Goal: Communication & Community: Answer question/provide support

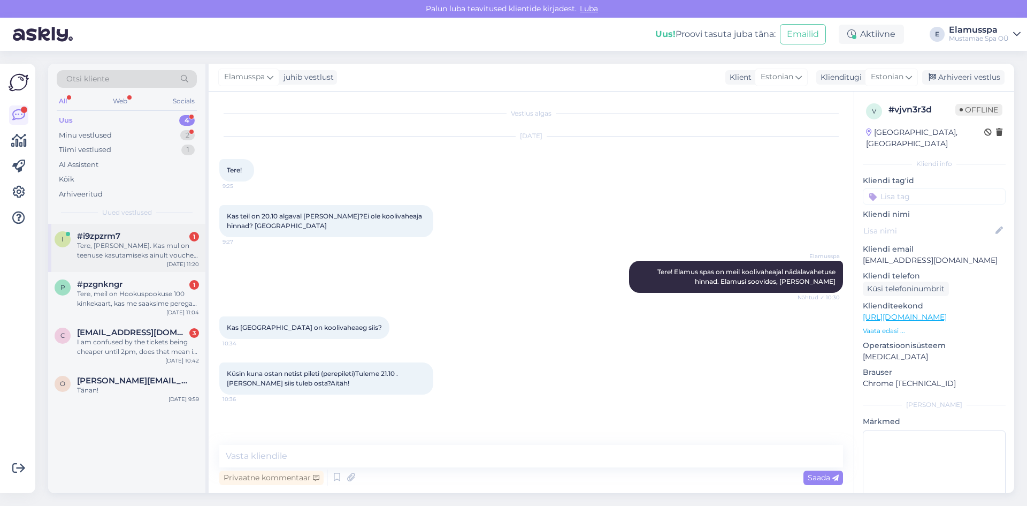
click at [98, 240] on span "#i9zpzrm7" at bounding box center [98, 236] width 43 height 10
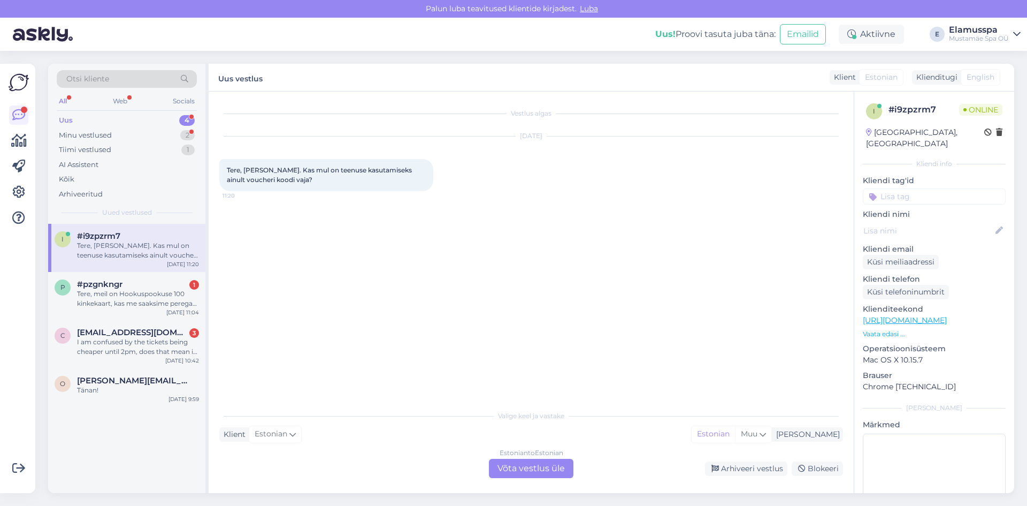
click at [535, 465] on div "Estonian to Estonian Võta vestlus üle" at bounding box center [531, 467] width 85 height 19
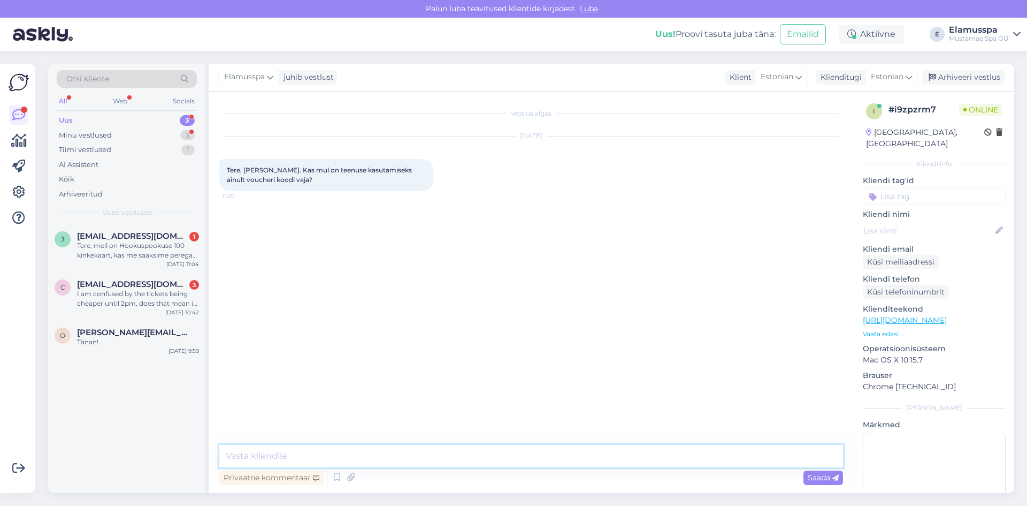
click at [461, 458] on textarea at bounding box center [531, 456] width 624 height 22
type textarea "Tere! Kas tegemist on chilli voucheriga?"
click at [155, 256] on div "Tere, meil on Hookuspookuse 100 kinkekaart, kas me saaksime perega Teie spa kes…" at bounding box center [138, 250] width 122 height 19
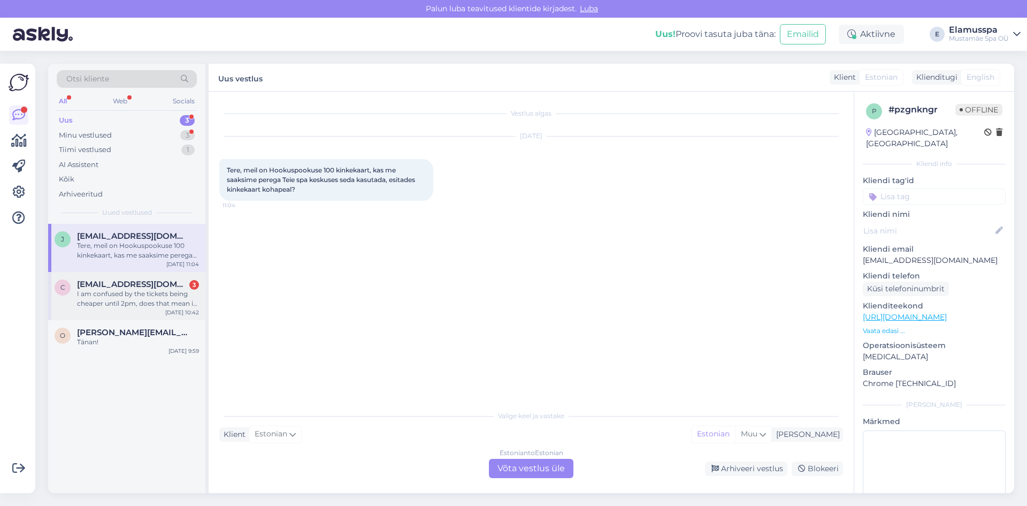
click at [116, 296] on div "I am confused by the tickets being cheaper until 2pm, does that mean if I go in…" at bounding box center [138, 298] width 122 height 19
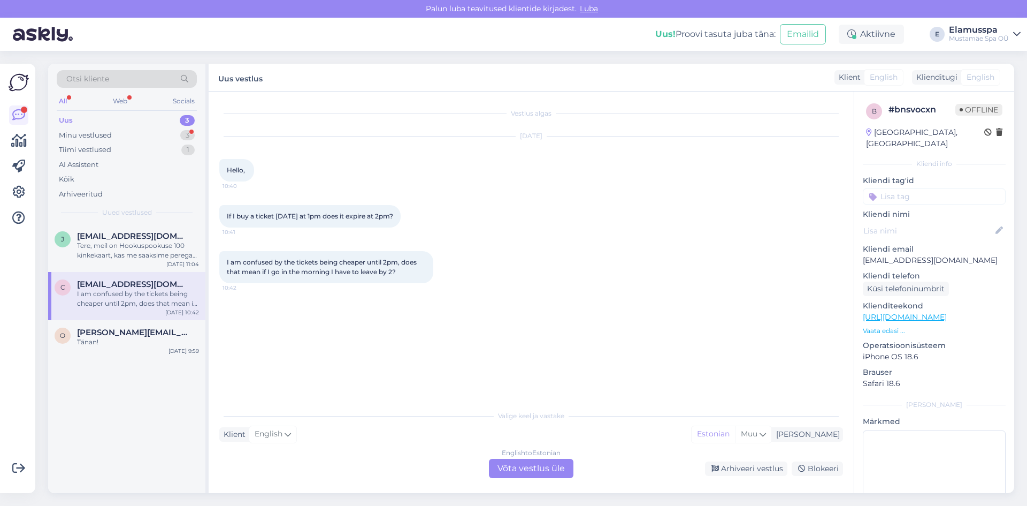
click at [533, 463] on div "English to Estonian Võta vestlus üle" at bounding box center [531, 467] width 85 height 19
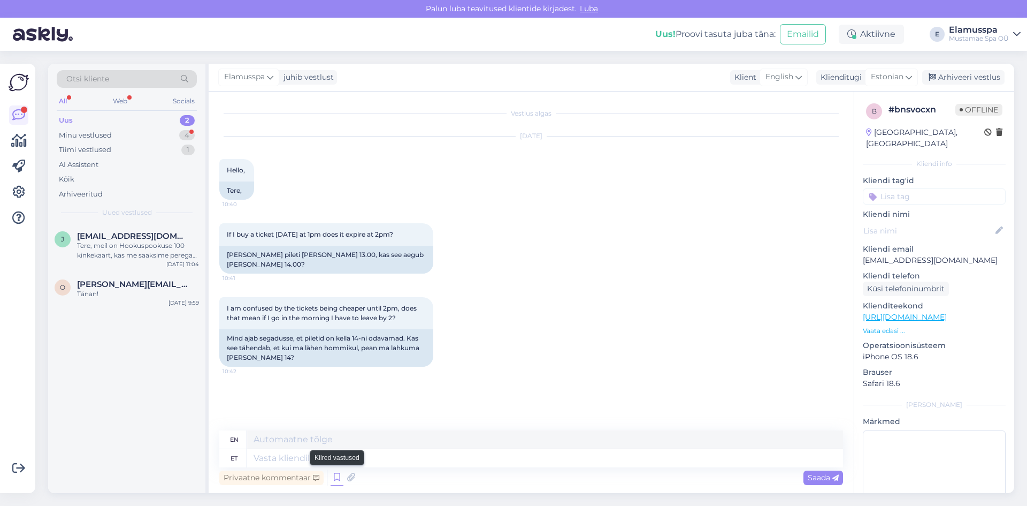
click at [341, 473] on icon at bounding box center [337, 477] width 13 height 16
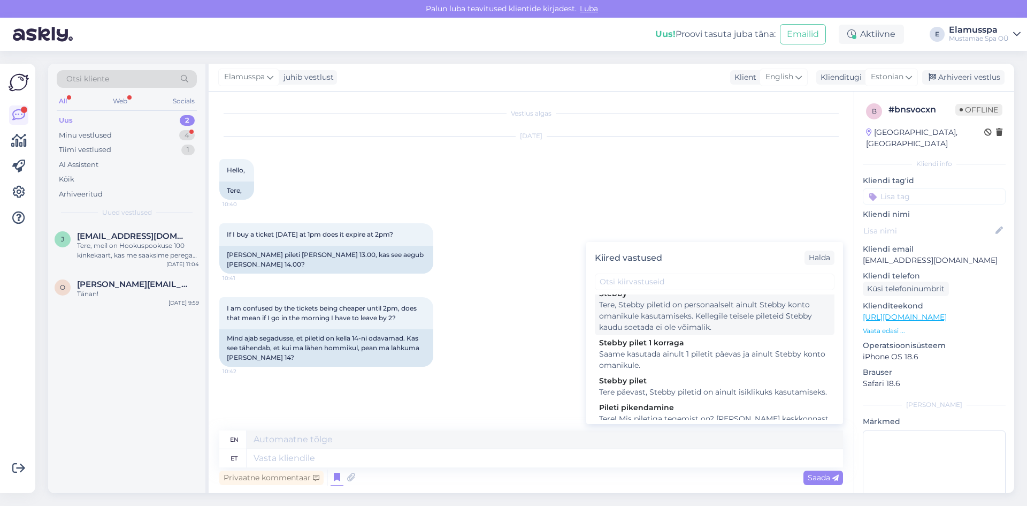
scroll to position [136, 0]
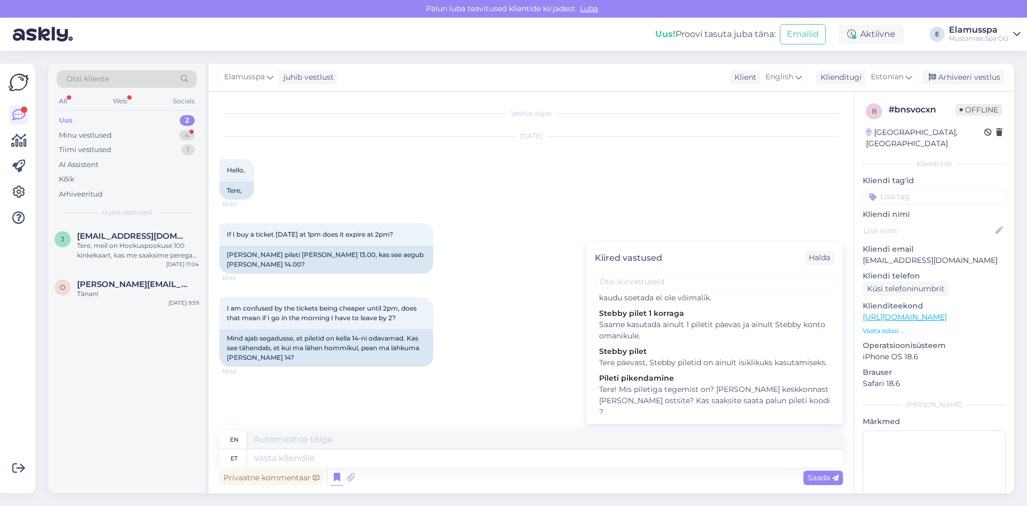
click at [498, 257] on div "If I buy a ticket [DATE] at 1pm does it expire at 2pm? 10:41 [PERSON_NAME] pile…" at bounding box center [531, 248] width 624 height 74
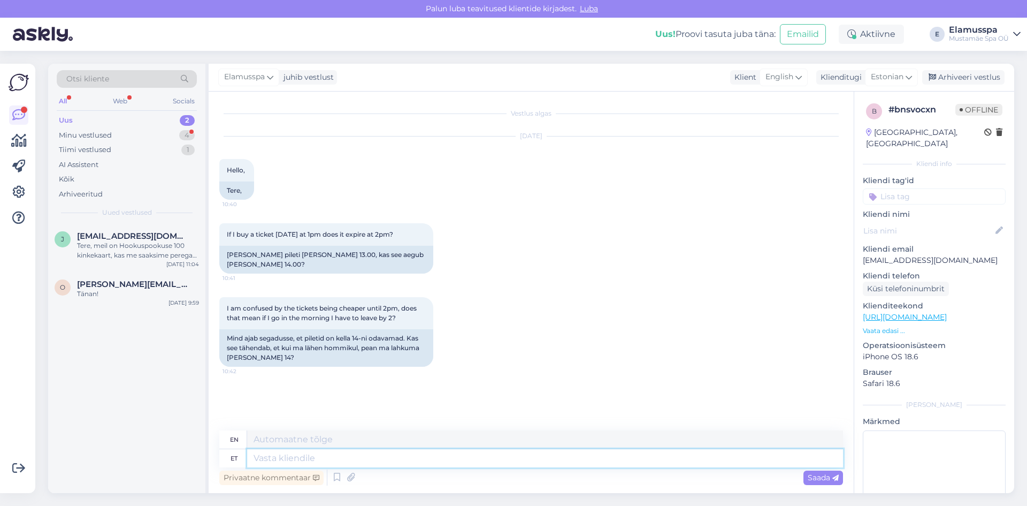
click at [372, 456] on textarea at bounding box center [545, 458] width 596 height 18
type textarea "Tere,"
type textarea "Hello"
type textarea "Tere, k"
type textarea "Hello,"
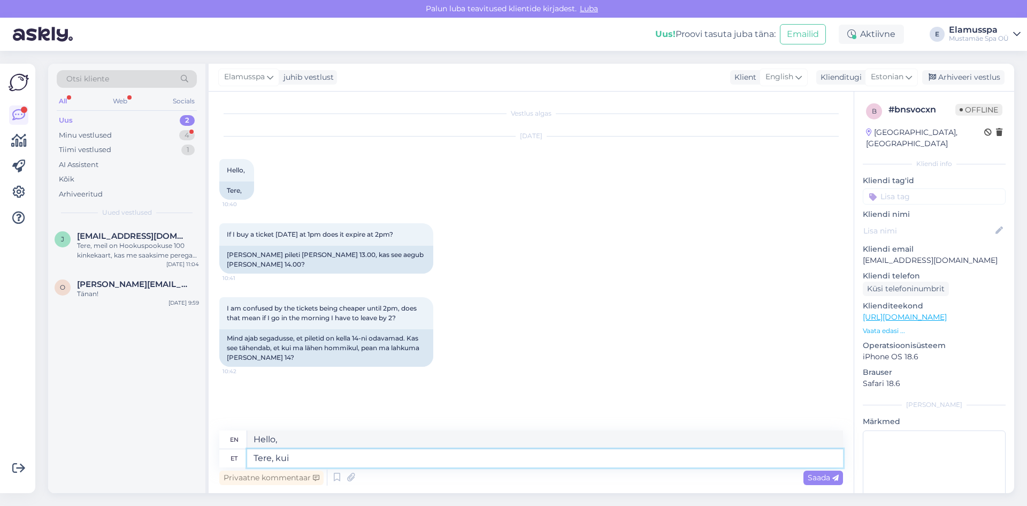
type textarea "Tere, kui t"
type textarea "Hello, if"
type textarea "Tere, kui tulete k"
type textarea "Hello, when you come."
type textarea "Tere, kui tulete [PERSON_NAME] 1"
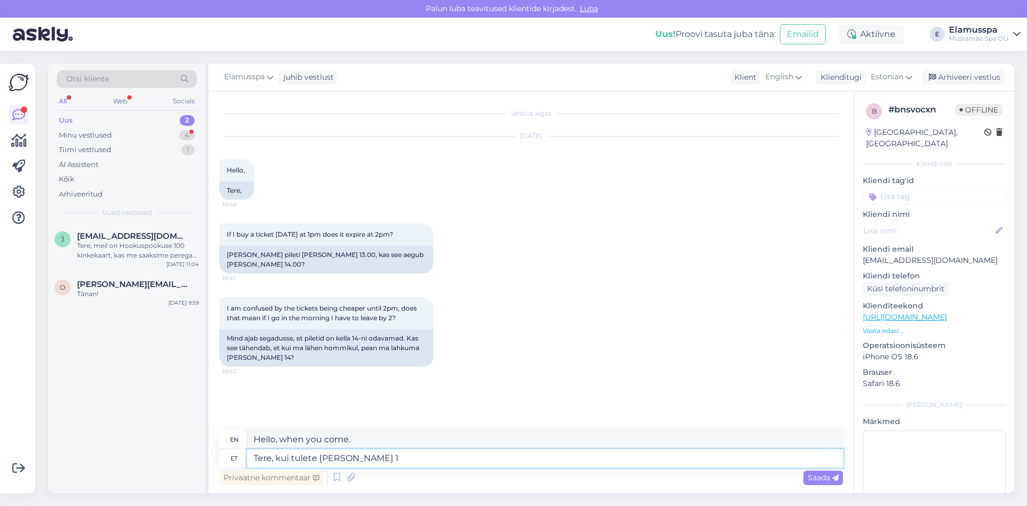
type textarea "Hello, when are you coming?"
type textarea "Tere, kui tulete [PERSON_NAME] 13.00, s"
type textarea "Hello, if you come at 13.00,"
type textarea "Tere, kui tulete [PERSON_NAME] 13.00, siis"
type textarea "Hello, if you come 13.00, then"
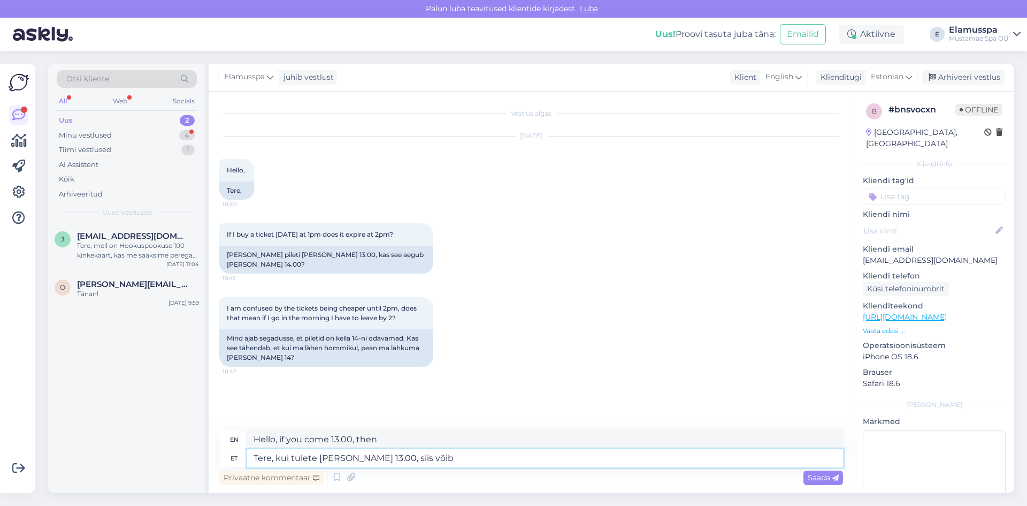
type textarea "Tere, kui tulete [PERSON_NAME] 13.00, siis võib j"
type textarea "Hello, if you come at 13.00, you can"
type textarea "Tere, kui tulete [PERSON_NAME] 13.00, siis võib jääda"
type textarea "Hello, if you come at 13.00, you can stay."
type textarea "Tere, kui tulete [PERSON_NAME] 13.00, siis võib jääda ikkagi k"
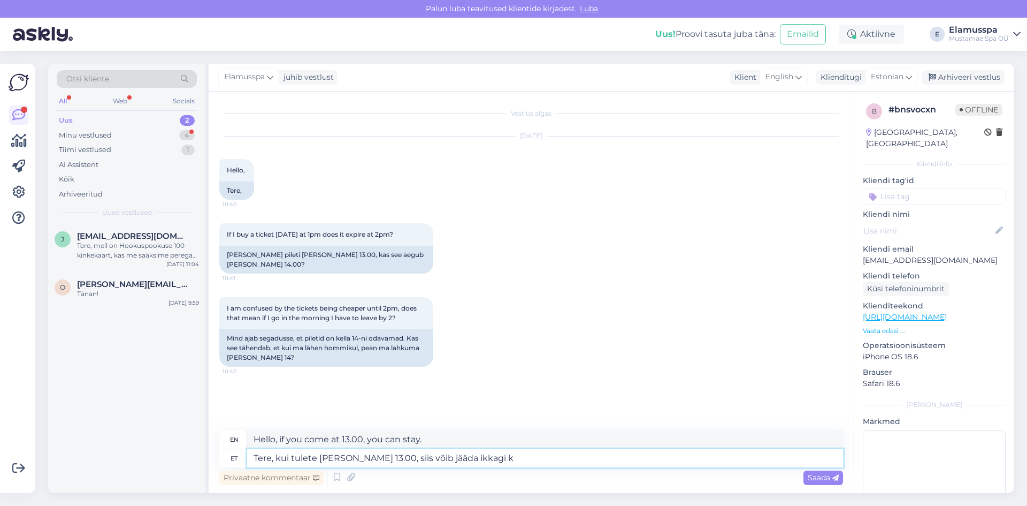
type textarea "Hello, if you come at 13.00, you can still stay."
type textarea "Tere, kui tulete [PERSON_NAME] 13.00, siis võib jääda ikkagi kella"
type textarea "Hello, if you come 13.00, you can still stay until"
type textarea "Tere, kui tulete [PERSON_NAME] 13.00, siis võib jääda ikkagi kella 00.00ni."
type textarea "Hello, if you come 13.00, you can still stay until 00.00ni AM."
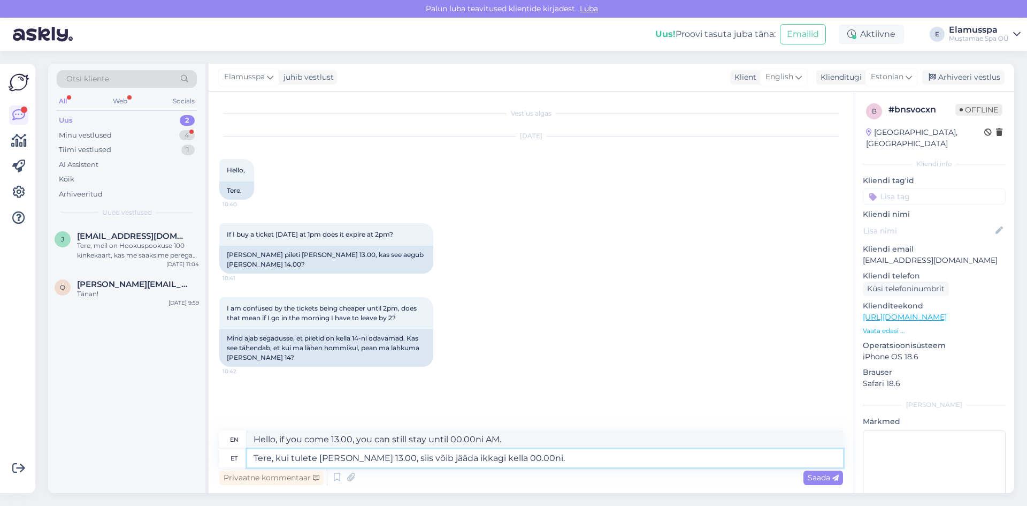
type textarea "Tere, kui tulete [PERSON_NAME] 13.00, siis võib jääda ikkagi kella 00.00ni."
click at [822, 469] on div "Privaatne kommentaar Saada" at bounding box center [531, 477] width 624 height 20
type textarea "Hello, if you come 13.00, you can still stay until 00.00ni."
click at [822, 471] on div "Saada" at bounding box center [824, 477] width 40 height 14
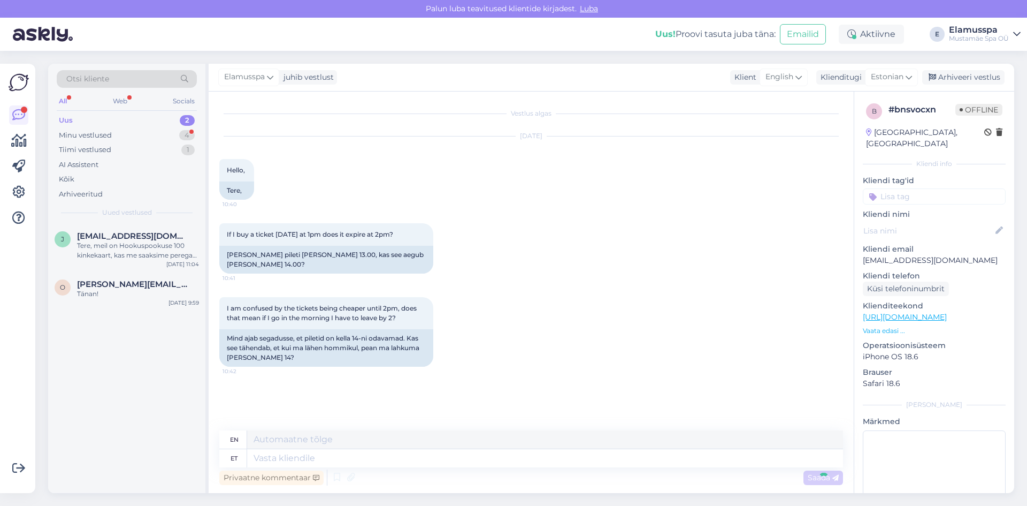
scroll to position [12, 0]
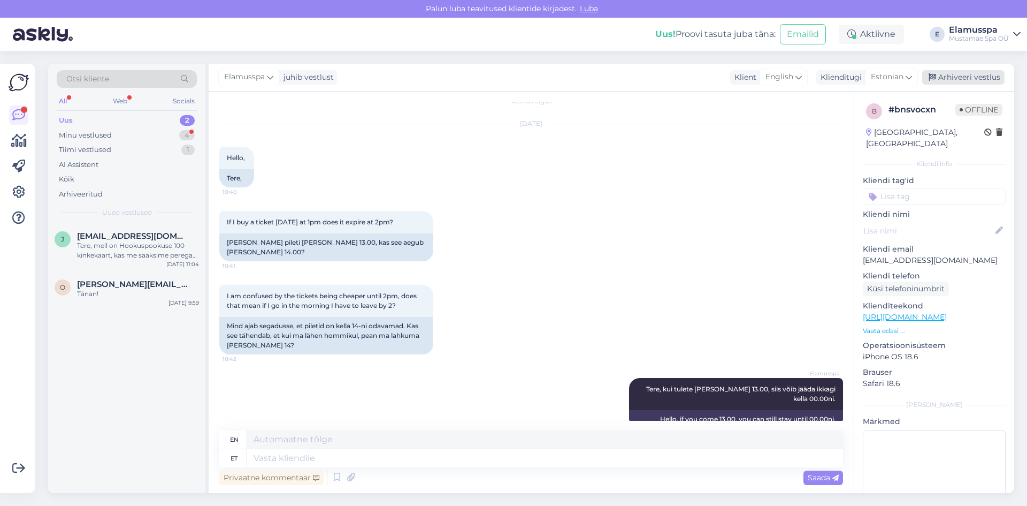
click at [944, 78] on div "Arhiveeri vestlus" at bounding box center [963, 77] width 82 height 14
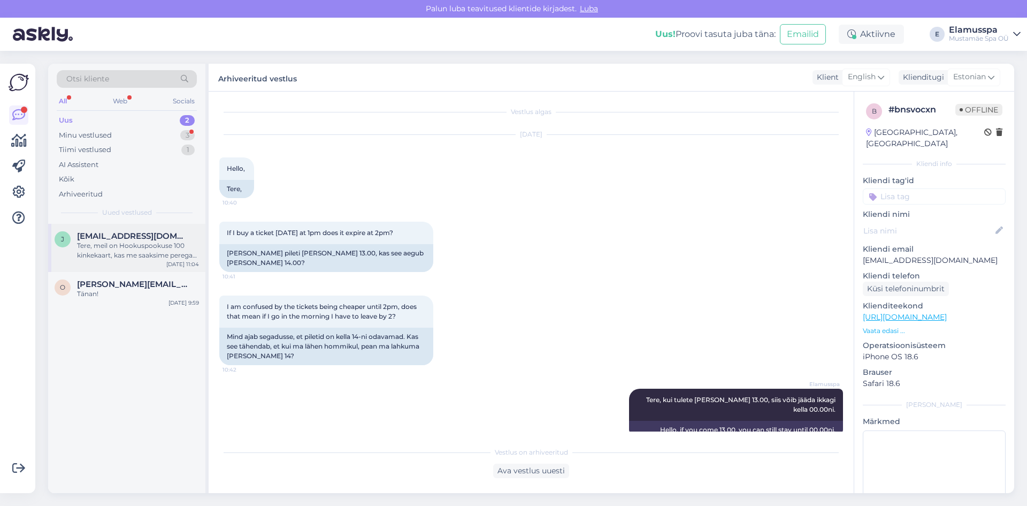
click at [120, 253] on div "Tere, meil on Hookuspookuse 100 kinkekaart, kas me saaksime perega Teie spa kes…" at bounding box center [138, 250] width 122 height 19
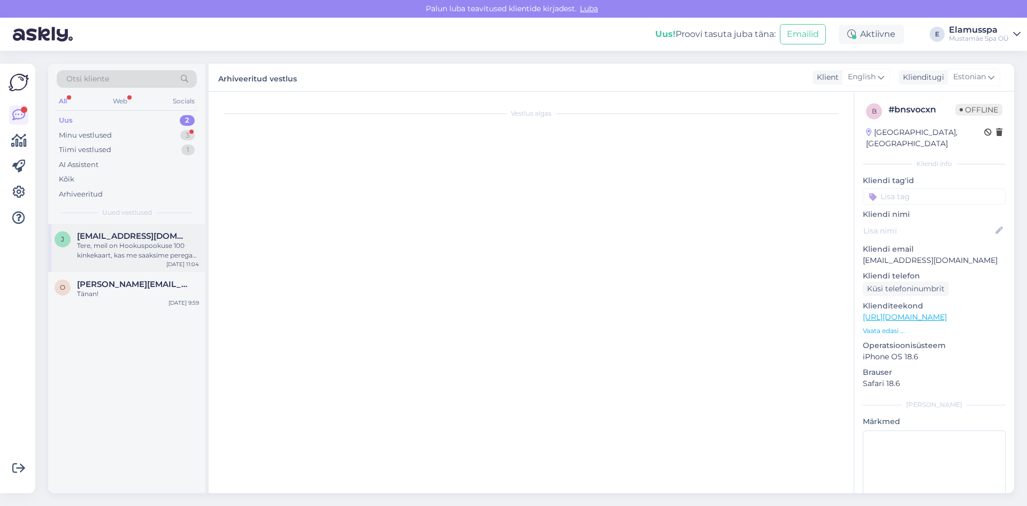
scroll to position [0, 0]
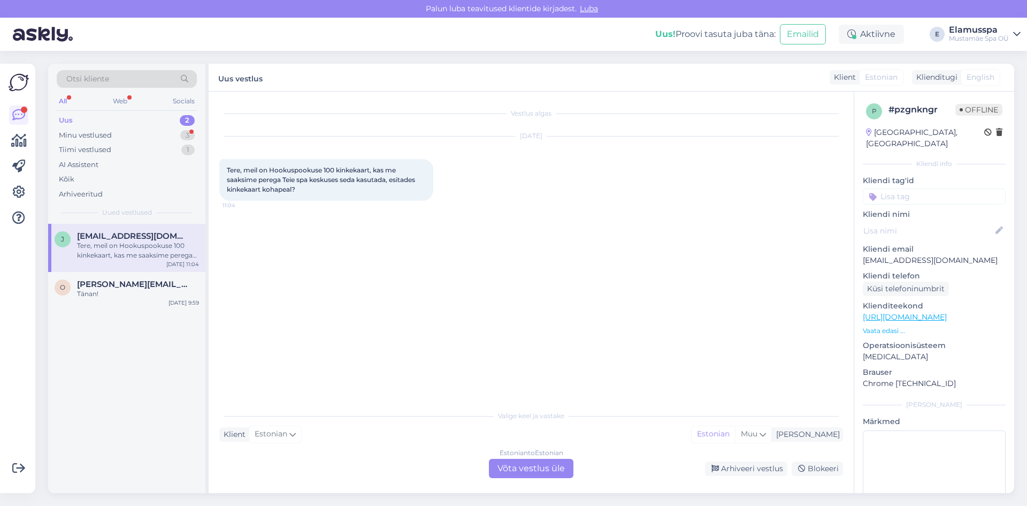
click at [509, 453] on div "Estonian to Estonian" at bounding box center [532, 453] width 64 height 10
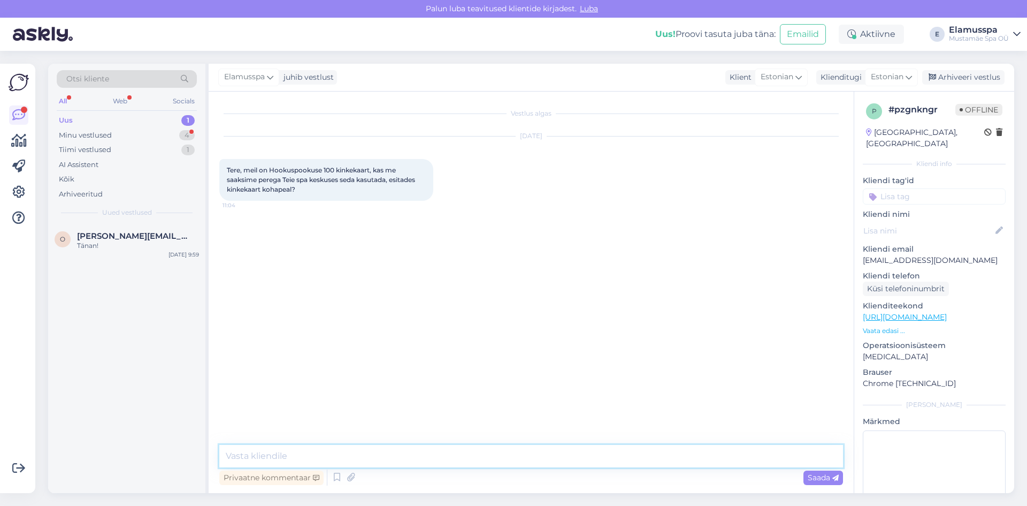
click at [498, 461] on textarea at bounding box center [531, 456] width 624 height 22
type textarea "Tere, muidugi saab! Kasutamata summa jääb kinkekaardile [PERSON_NAME] saab kasu…"
click at [809, 485] on div "Privaatne kommentaar Saada" at bounding box center [531, 477] width 624 height 20
click at [814, 479] on span "Saada" at bounding box center [823, 477] width 31 height 10
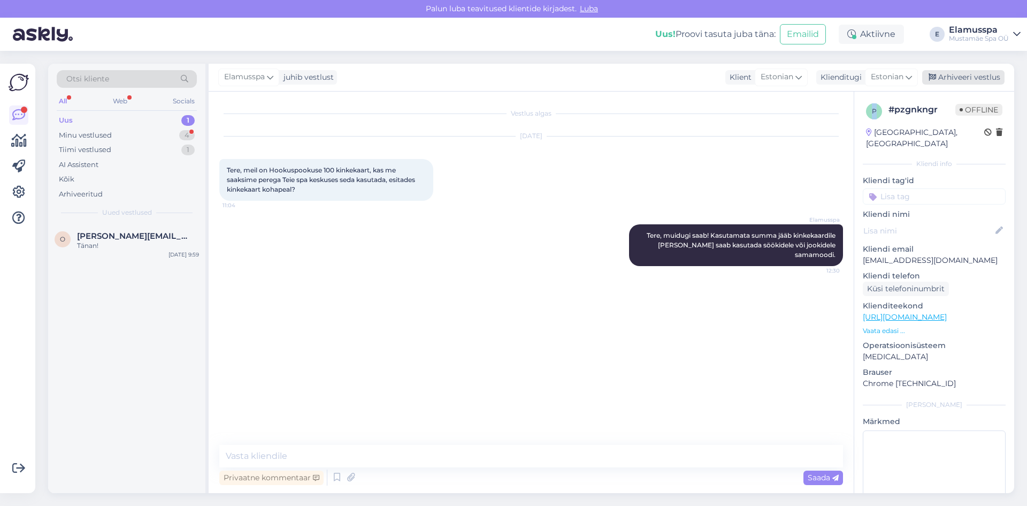
click at [948, 73] on div "Arhiveeri vestlus" at bounding box center [963, 77] width 82 height 14
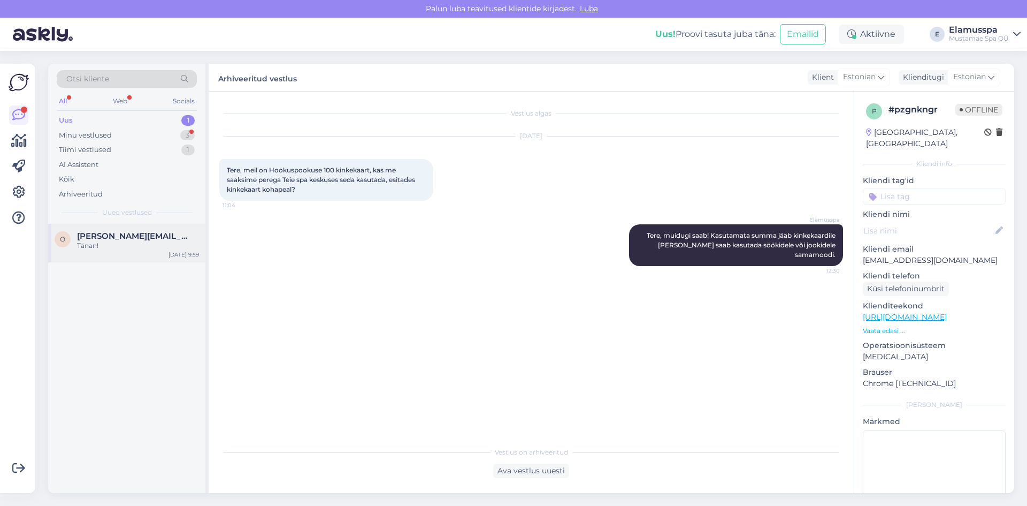
click at [141, 240] on span "[PERSON_NAME][EMAIL_ADDRESS][DOMAIN_NAME]" at bounding box center [132, 236] width 111 height 10
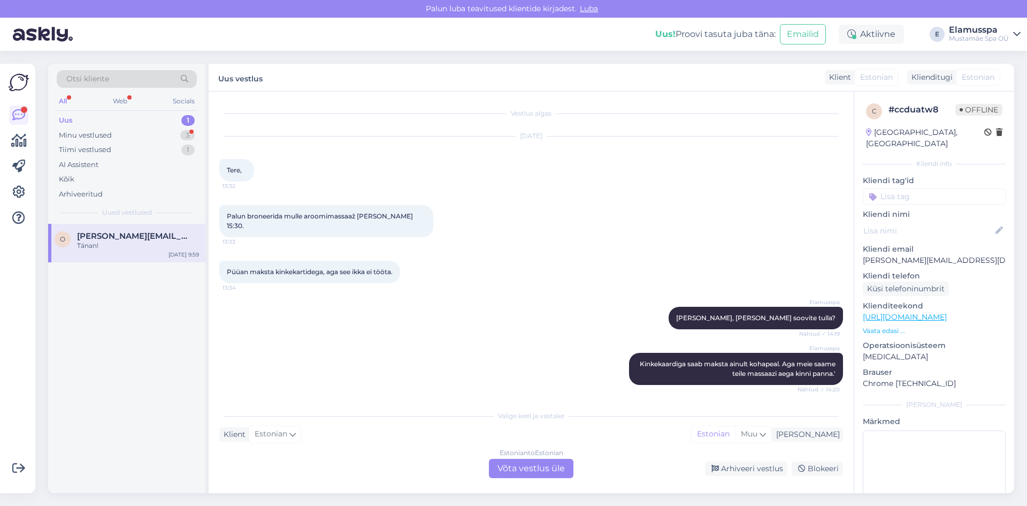
scroll to position [1526, 0]
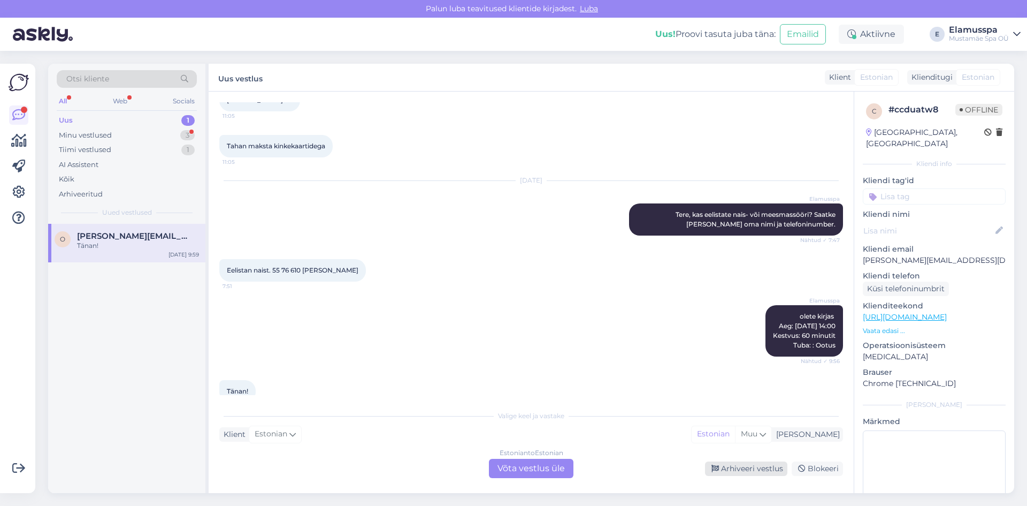
click at [743, 469] on div "Arhiveeri vestlus" at bounding box center [746, 468] width 82 height 14
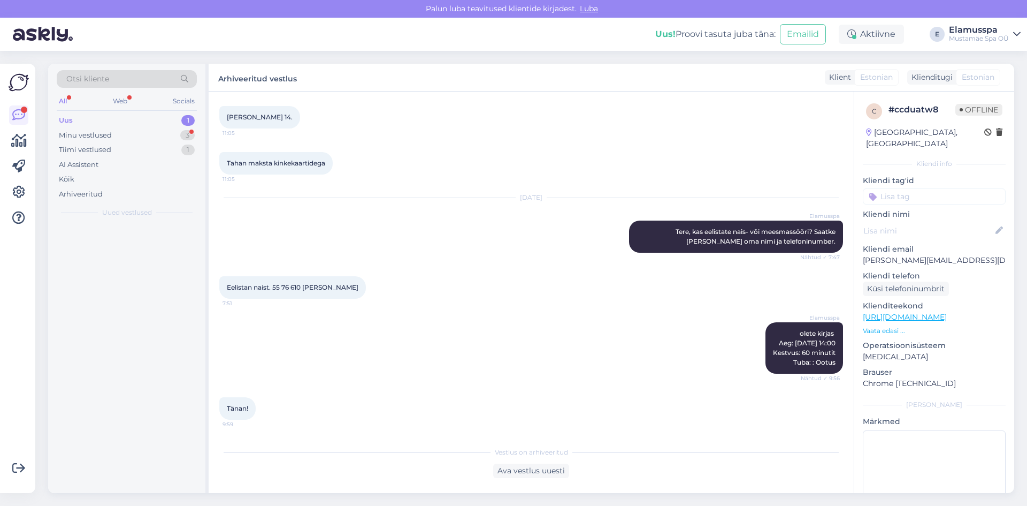
scroll to position [1490, 0]
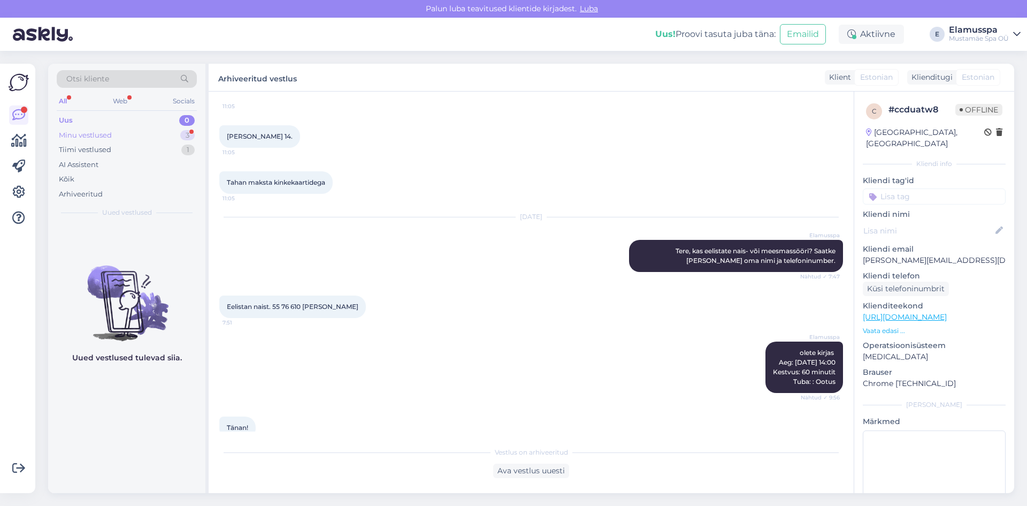
click at [187, 137] on div "3" at bounding box center [187, 135] width 14 height 11
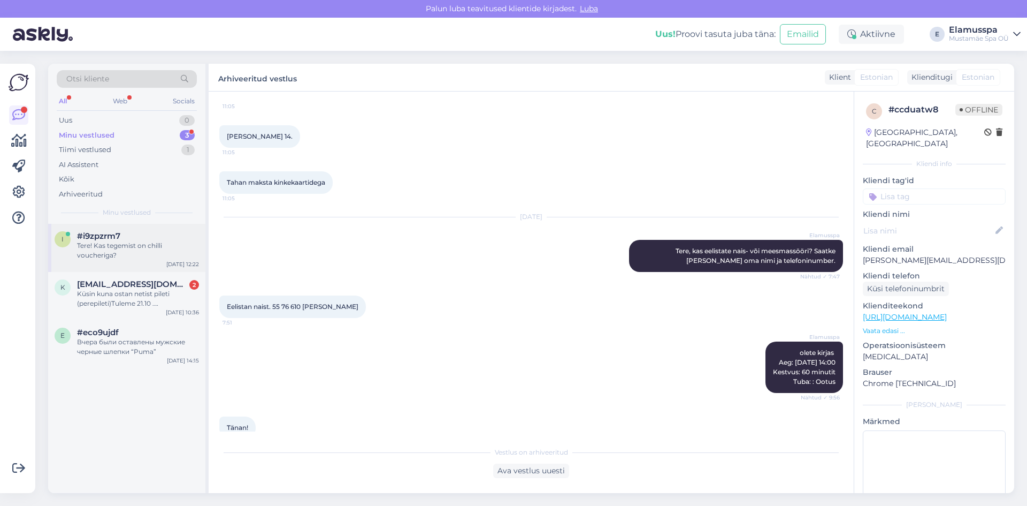
click at [147, 266] on div "i #i9zpzrm7 Tere! Kas tegemist on chilli voucheriga? [DATE] 12:22" at bounding box center [126, 248] width 157 height 48
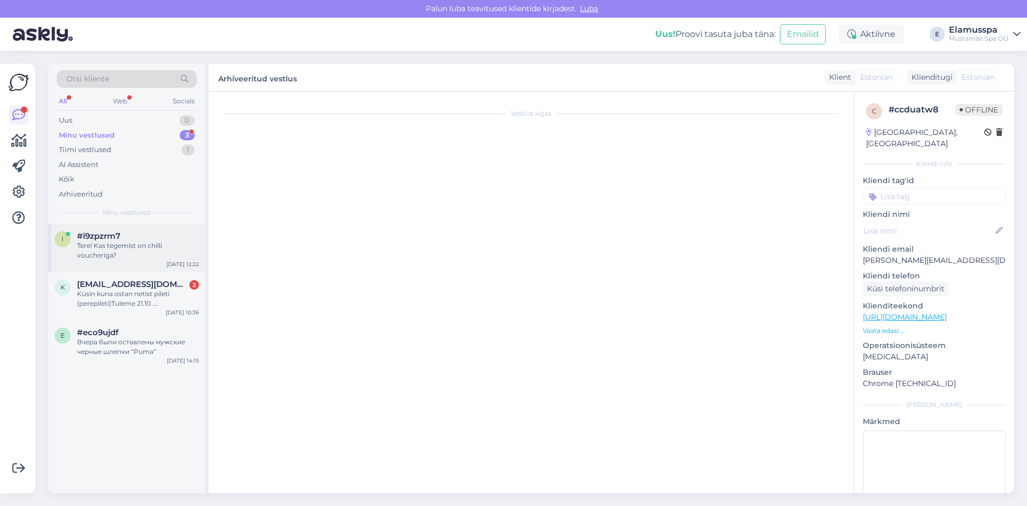
scroll to position [0, 0]
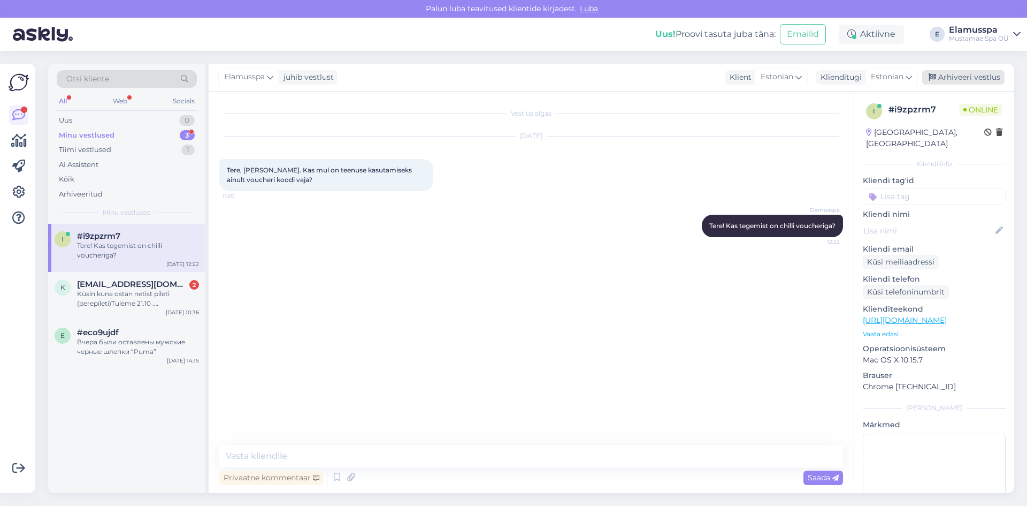
click at [961, 75] on div "Arhiveeri vestlus" at bounding box center [963, 77] width 82 height 14
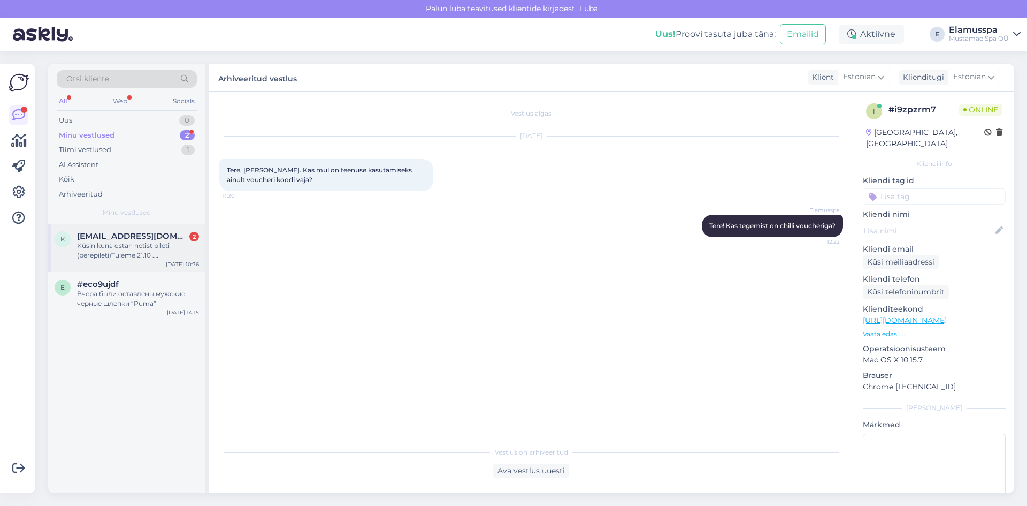
click at [181, 245] on div "Küsin kuna ostan netist pileti (perepileti)Tuleme 21.10 .[PERSON_NAME] siis tul…" at bounding box center [138, 250] width 122 height 19
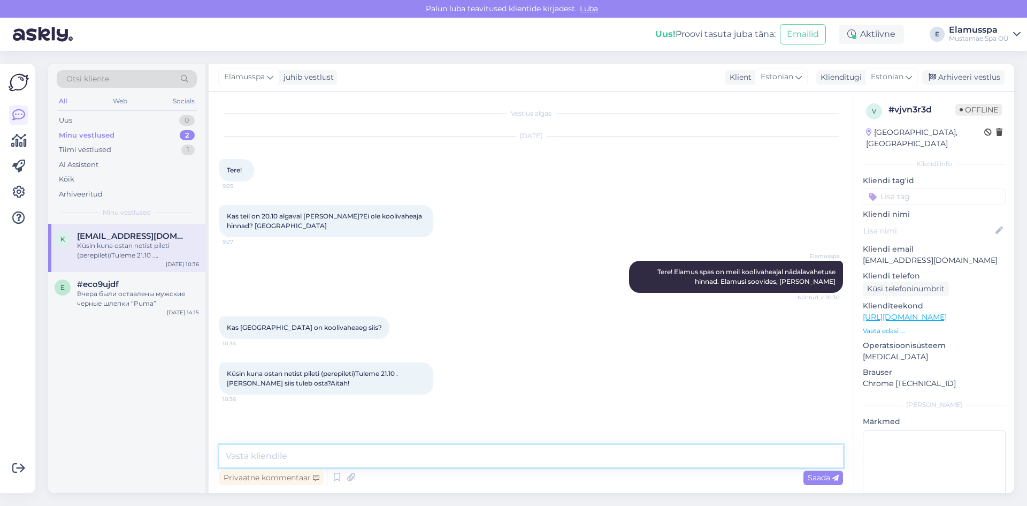
click at [289, 454] on textarea at bounding box center [531, 456] width 624 height 22
type textarea "T"
type textarea "Tere, [PERSON_NAME] plaanite seda perepiletit osta?"
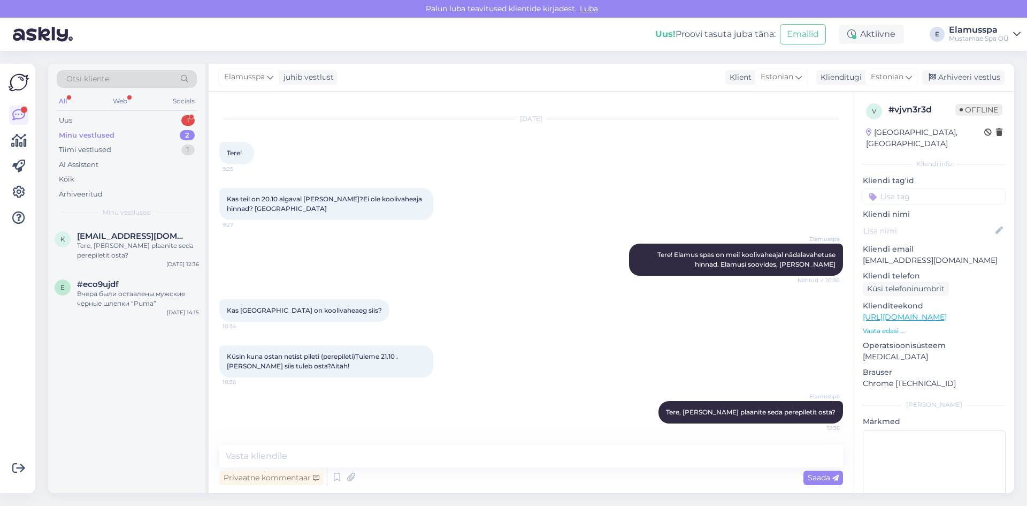
drag, startPoint x: 963, startPoint y: 82, endPoint x: 888, endPoint y: 107, distance: 79.3
click at [963, 82] on div "Arhiveeri vestlus" at bounding box center [963, 77] width 82 height 14
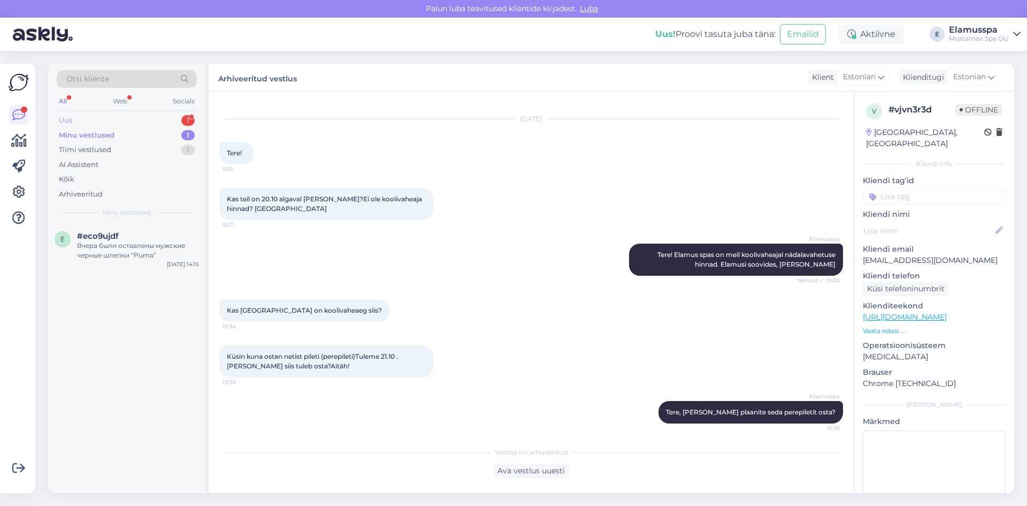
click at [174, 125] on div "Uus 1" at bounding box center [127, 120] width 140 height 15
click at [128, 251] on div "Tervist, kas oleks võimalus saada uus mail voucherist. Välja prinditud voucher …" at bounding box center [138, 250] width 122 height 19
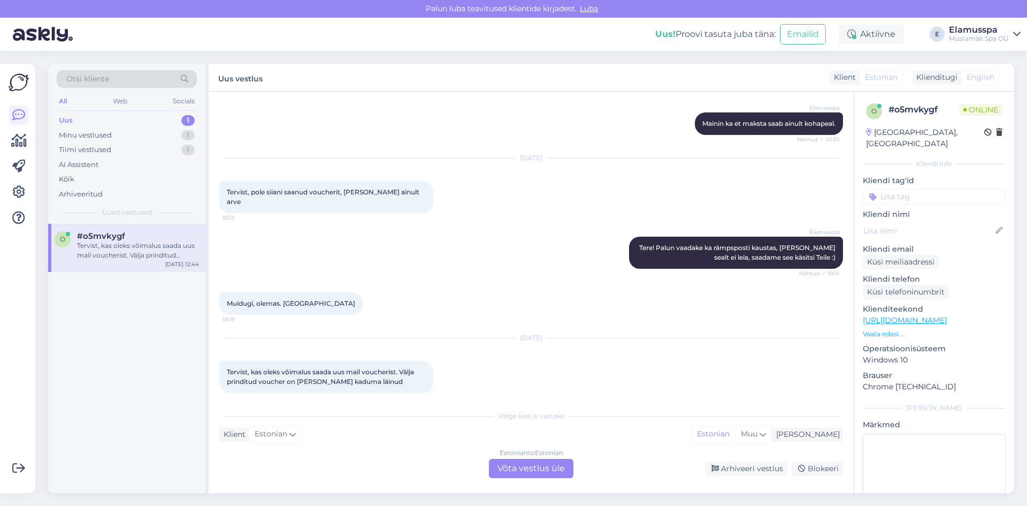
click at [513, 466] on div "Estonian to Estonian Võta vestlus üle" at bounding box center [531, 467] width 85 height 19
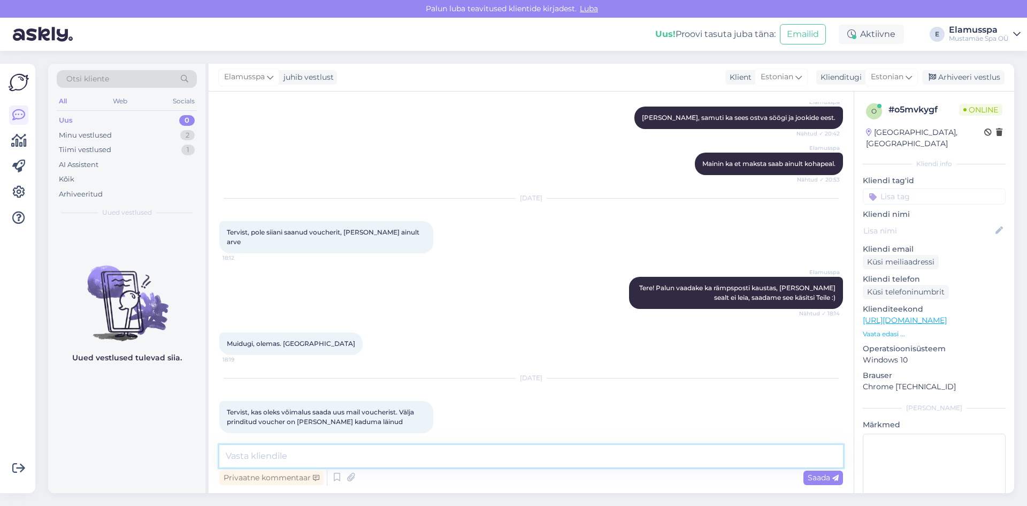
click at [500, 456] on textarea at bounding box center [531, 456] width 624 height 22
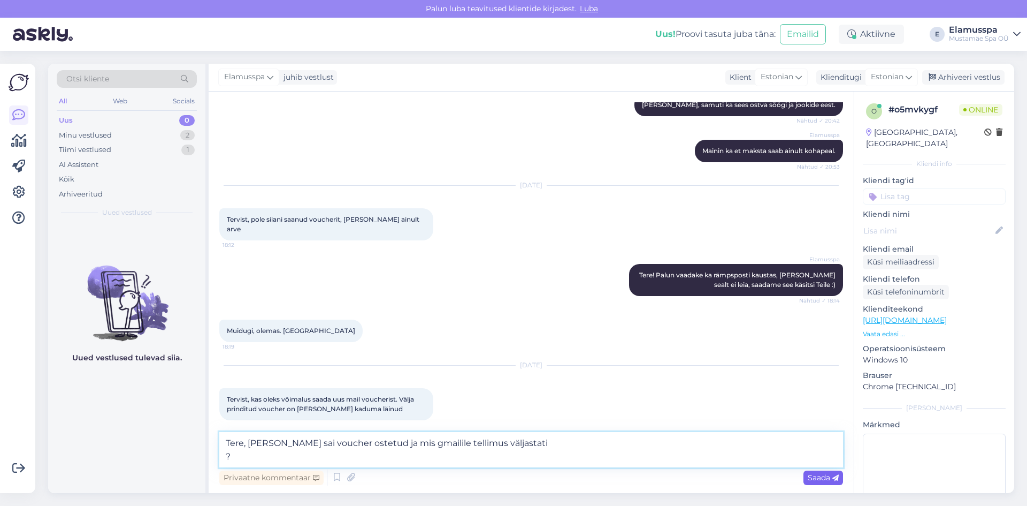
type textarea "Tere, [PERSON_NAME] sai voucher ostetud ja mis gmailile tellimus väljastati ?"
click at [819, 479] on span "Saada" at bounding box center [823, 477] width 31 height 10
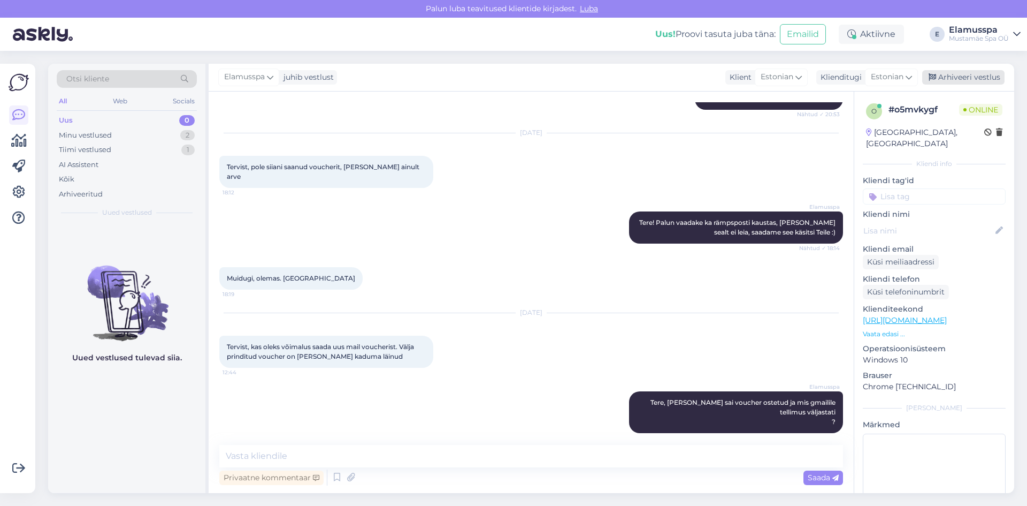
click at [980, 72] on div "Arhiveeri vestlus" at bounding box center [963, 77] width 82 height 14
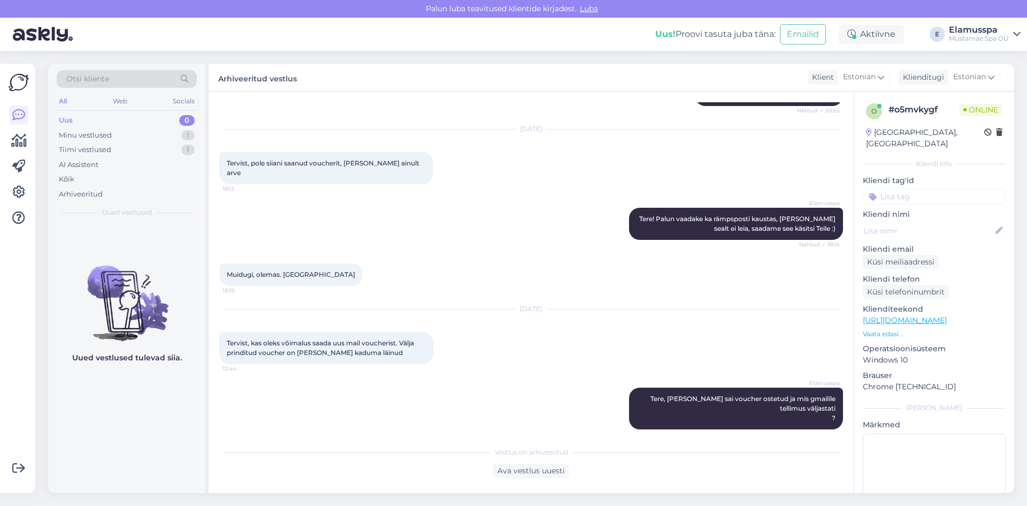
scroll to position [213, 0]
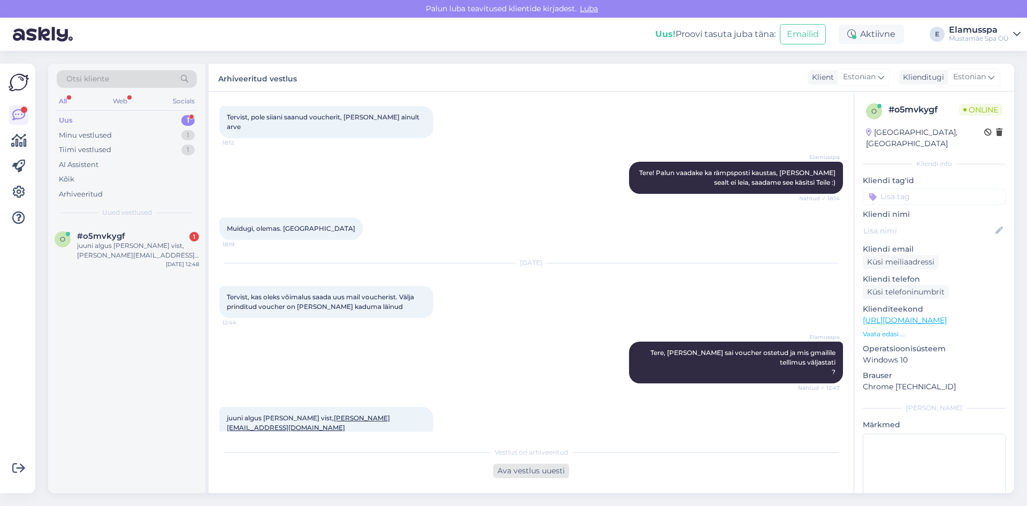
click at [541, 467] on div "Ava vestlus uuesti" at bounding box center [531, 470] width 76 height 14
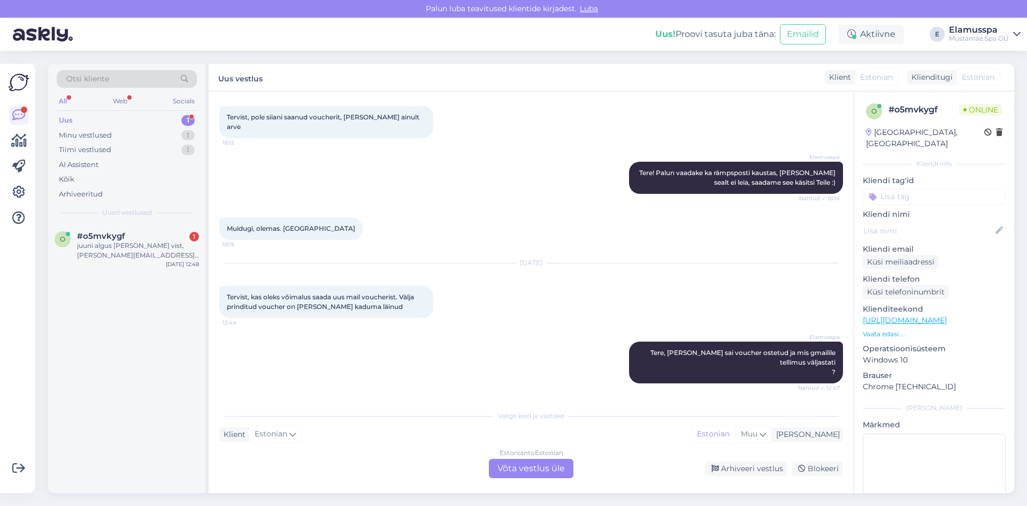
scroll to position [250, 0]
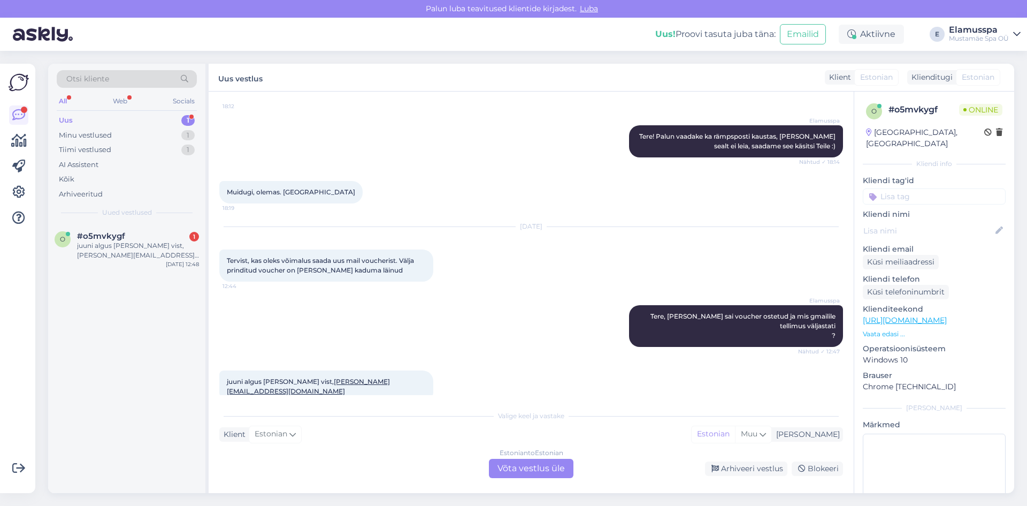
click at [537, 468] on div "Estonian to Estonian Võta vestlus üle" at bounding box center [531, 467] width 85 height 19
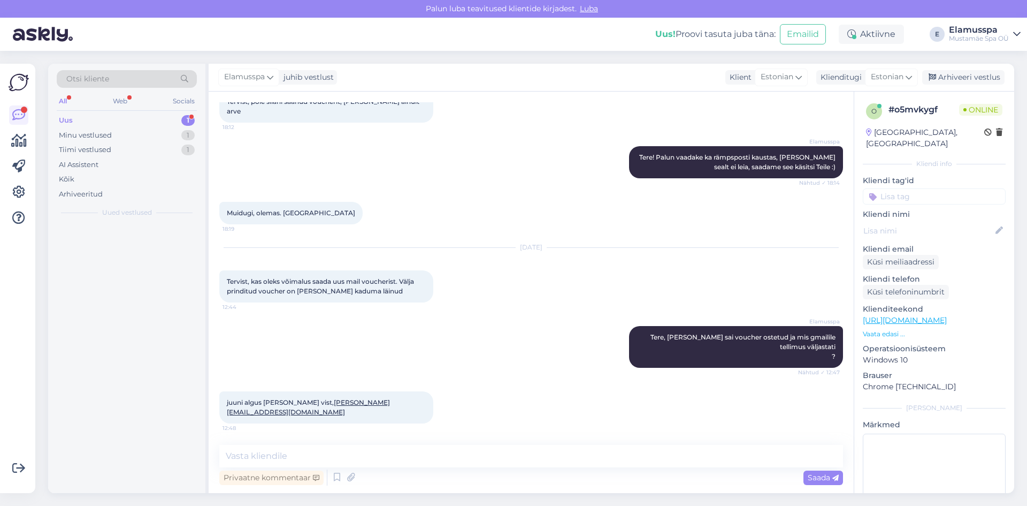
scroll to position [210, 0]
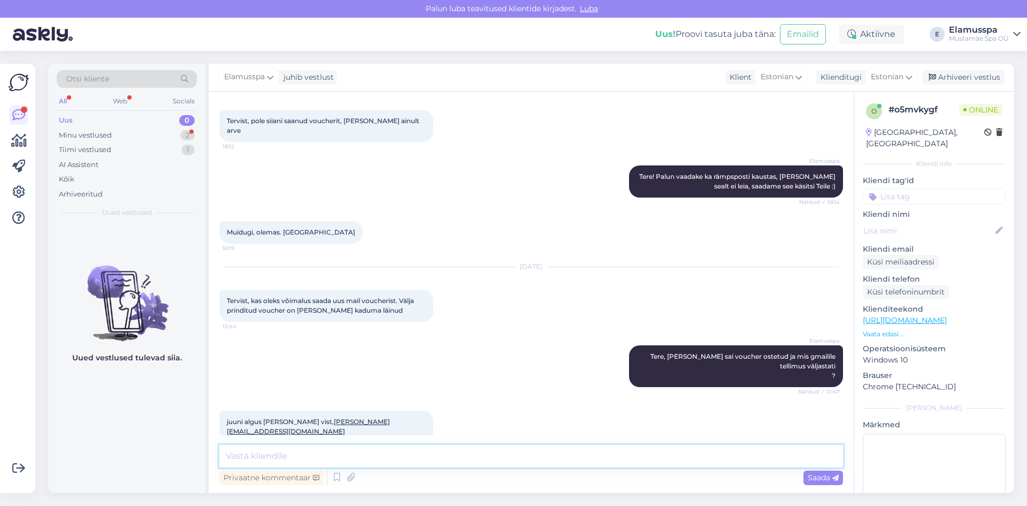
click at [532, 463] on textarea at bounding box center [531, 456] width 624 height 22
type textarea "kas teil on tellimuse number alles?"
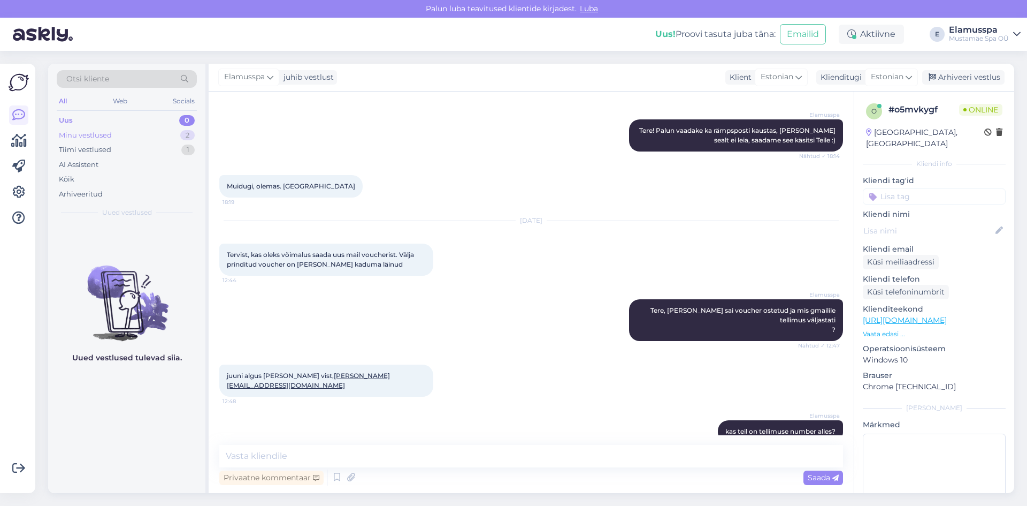
click at [177, 137] on div "Minu vestlused 2" at bounding box center [127, 135] width 140 height 15
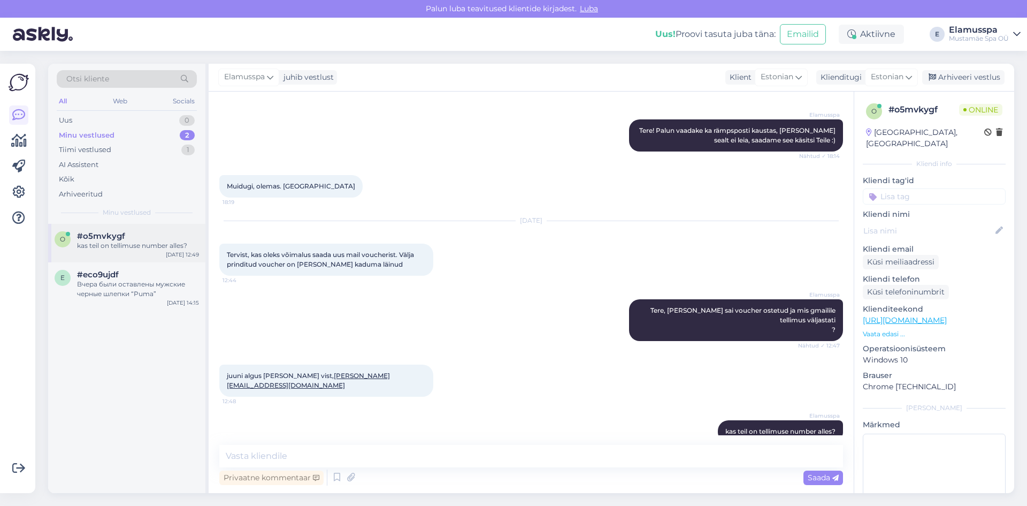
click at [186, 251] on div "[DATE] 12:49" at bounding box center [182, 254] width 33 height 8
click at [152, 294] on div "Вчера были оставлены мужские черные шлепки “Puma”" at bounding box center [138, 288] width 122 height 19
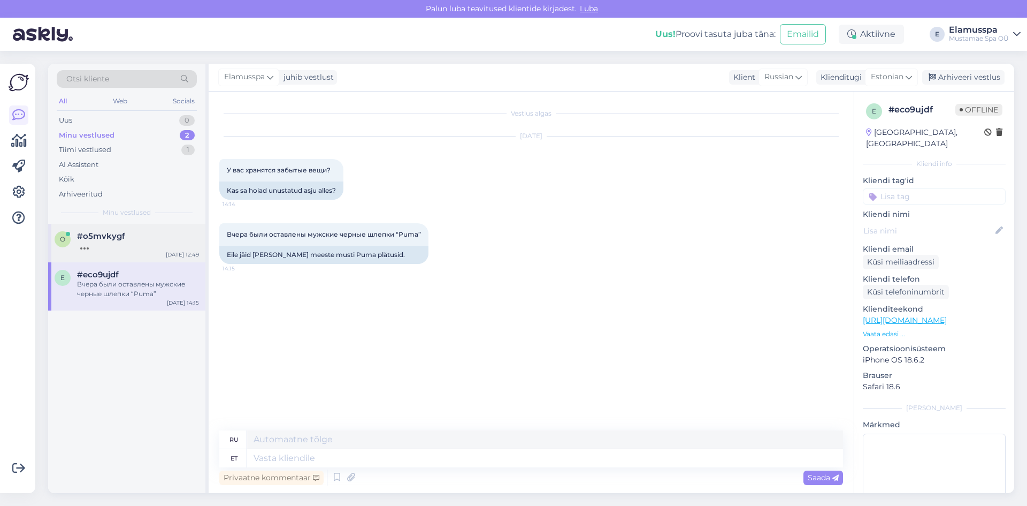
click at [143, 242] on div at bounding box center [138, 246] width 122 height 10
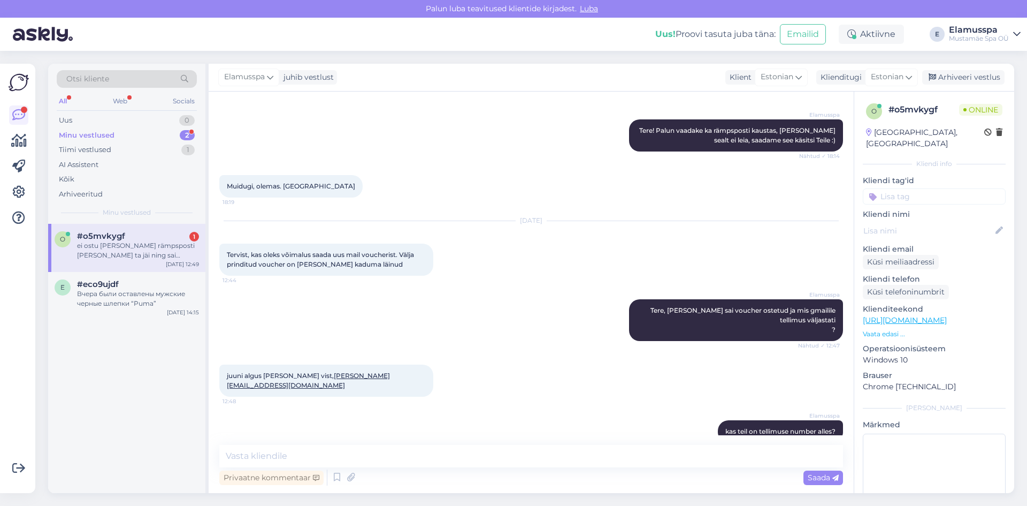
scroll to position [311, 0]
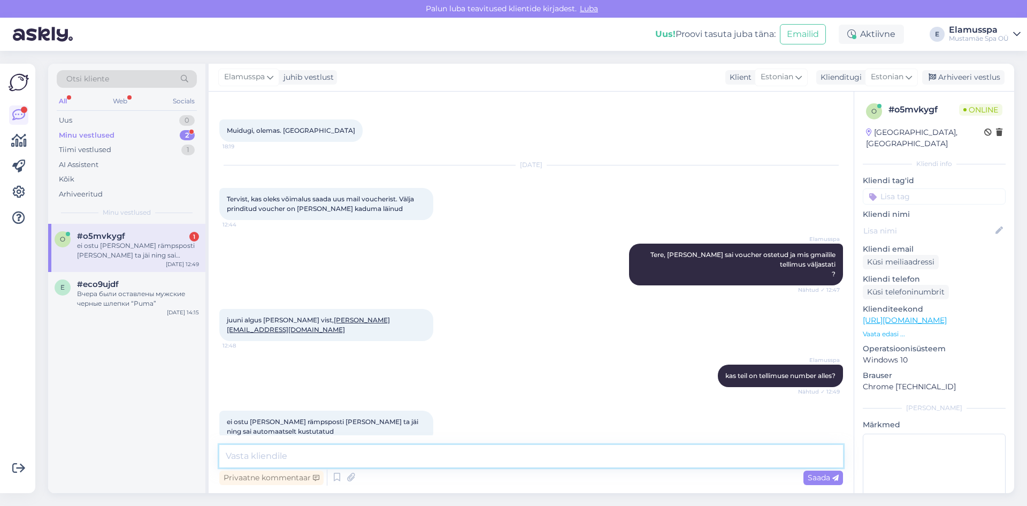
drag, startPoint x: 466, startPoint y: 457, endPoint x: 459, endPoint y: 453, distance: 8.2
click at [461, 455] on textarea at bounding box center [531, 456] width 624 height 22
type textarea "Mis kinkekaart muidu oli? kas oli pilet või rahaline?"
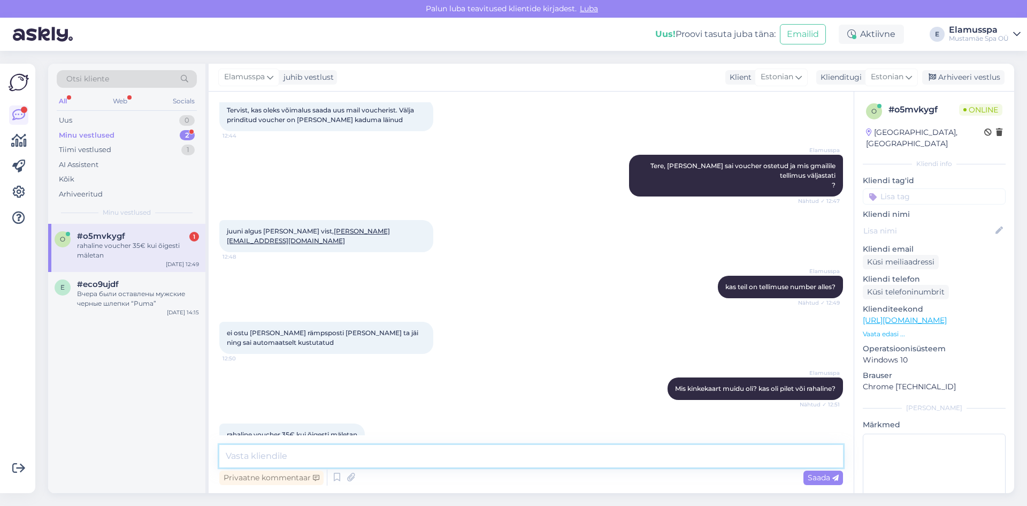
scroll to position [403, 0]
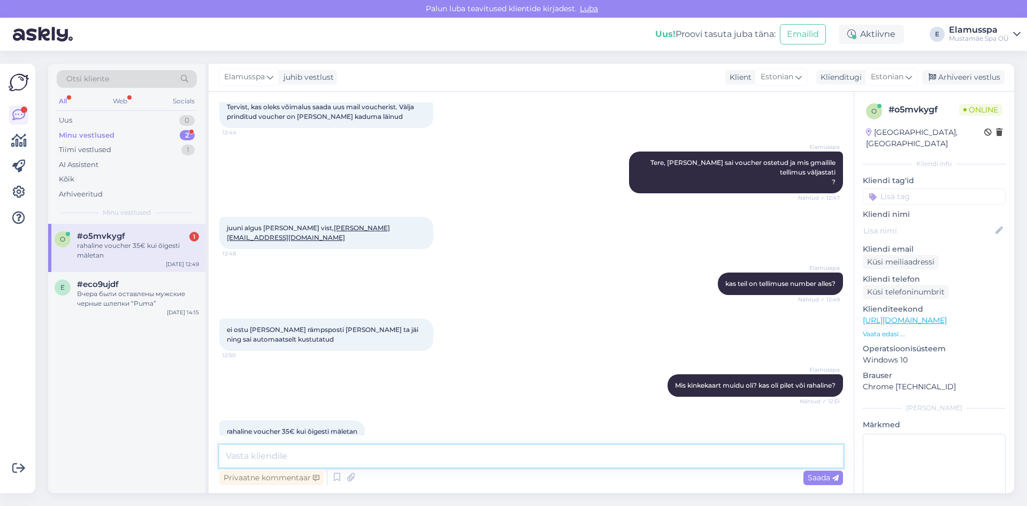
click at [429, 459] on textarea at bounding box center [531, 456] width 624 height 22
type textarea "üks hetk"
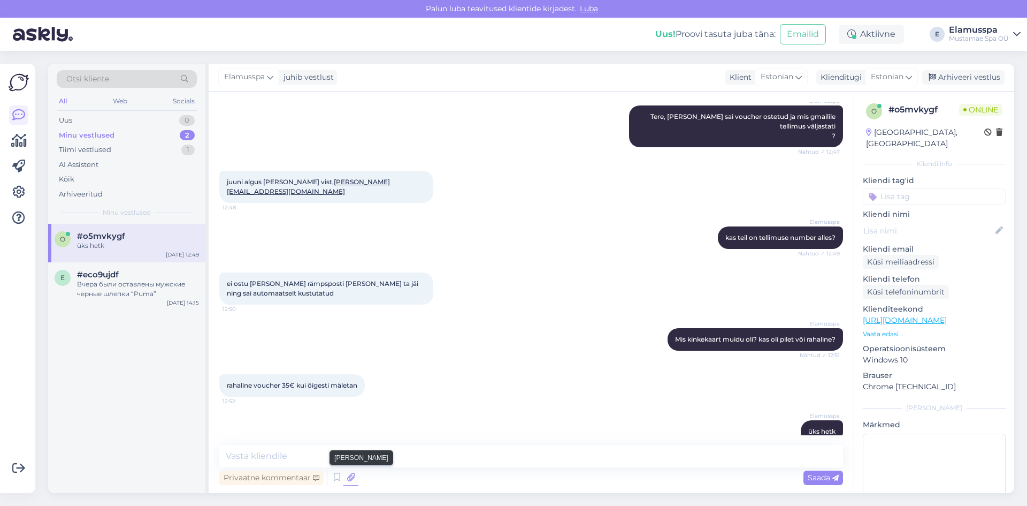
click at [348, 470] on icon at bounding box center [350, 477] width 15 height 16
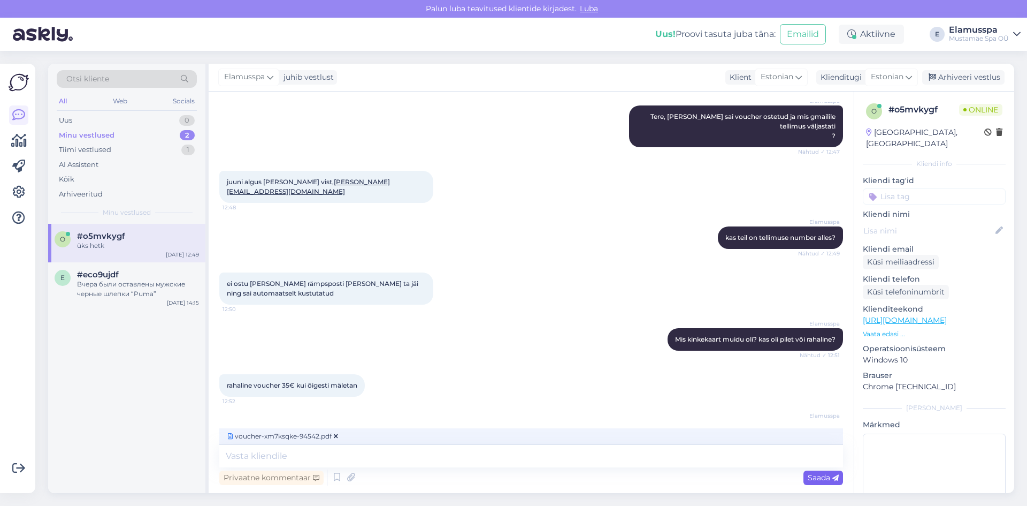
click at [808, 475] on span "Saada" at bounding box center [823, 477] width 31 height 10
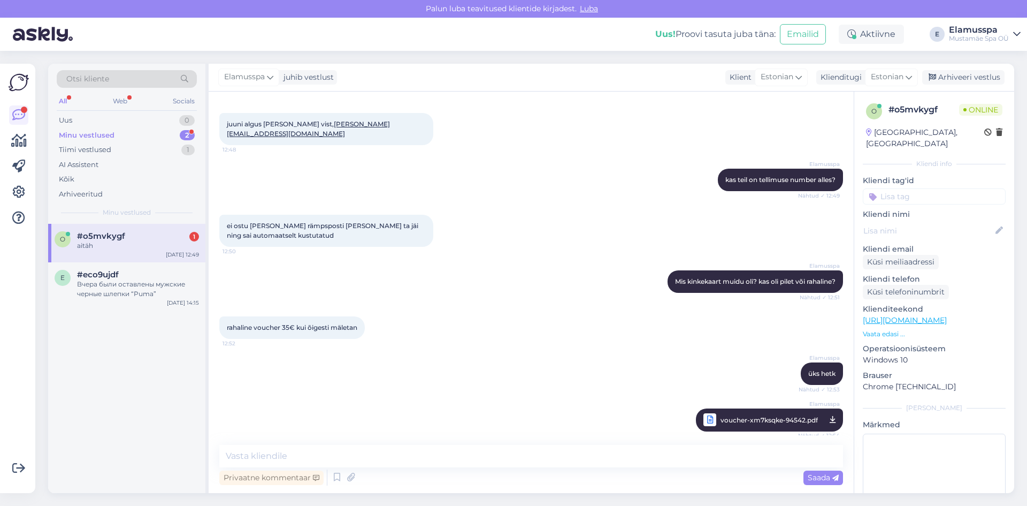
scroll to position [542, 0]
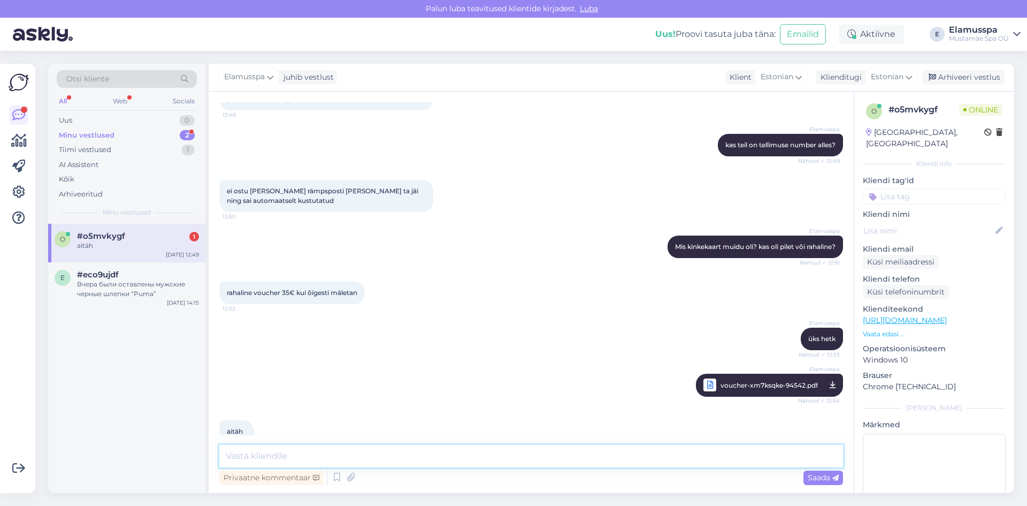
click at [309, 461] on textarea at bounding box center [531, 456] width 624 height 22
type textarea "Ilusat päeva!"
click at [827, 477] on span "Saada" at bounding box center [823, 477] width 31 height 10
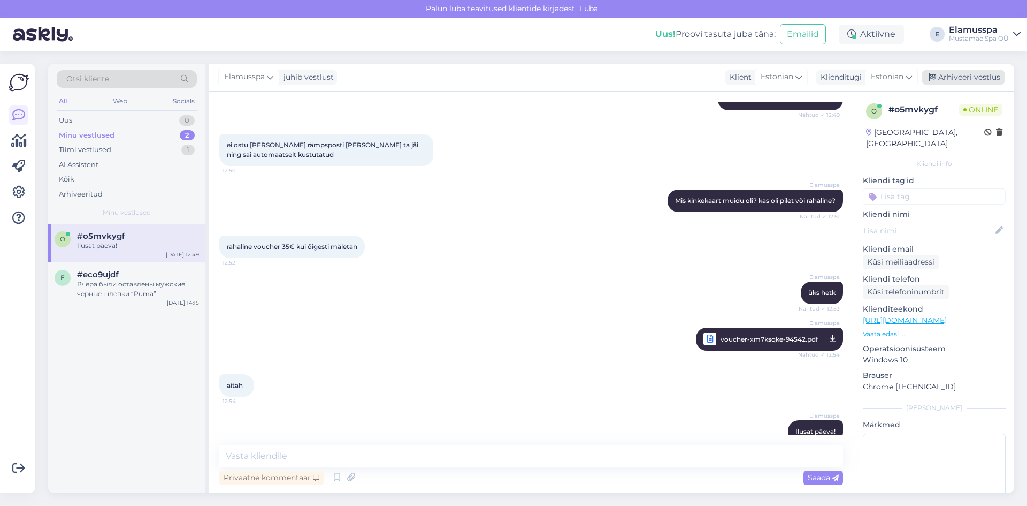
click at [980, 75] on div "Arhiveeri vestlus" at bounding box center [963, 77] width 82 height 14
